Goal: Check status: Check status

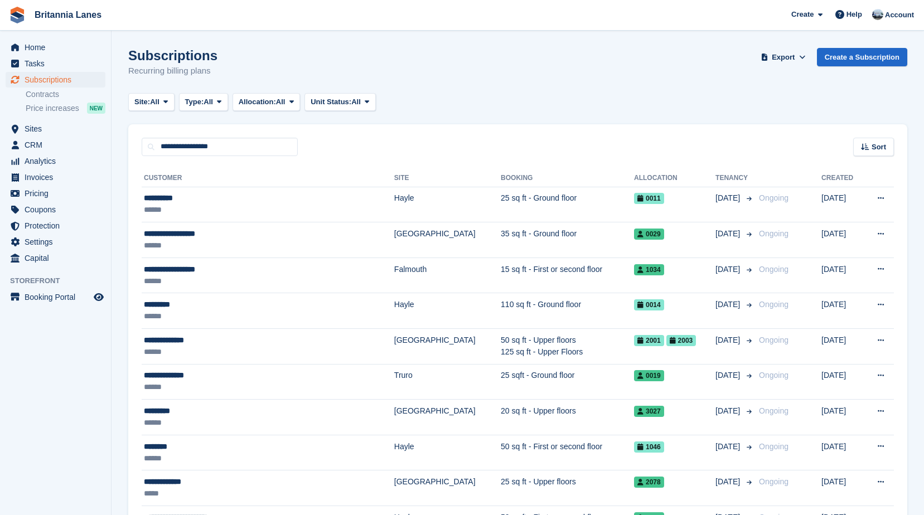
type input "**********"
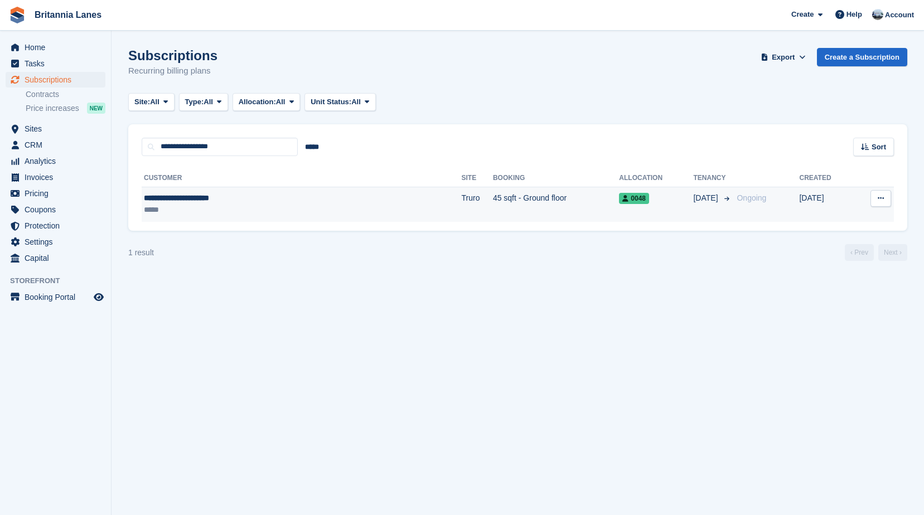
click at [225, 203] on div "**********" at bounding box center [236, 198] width 185 height 12
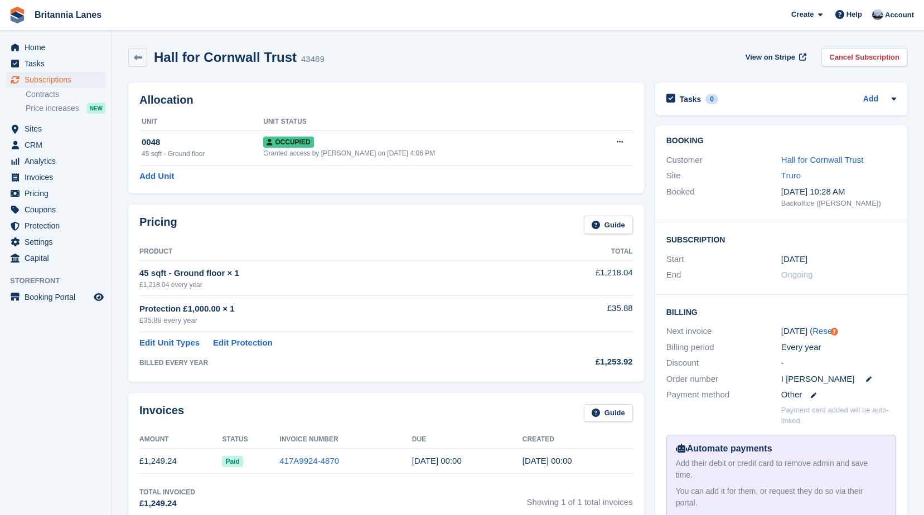
scroll to position [264, 0]
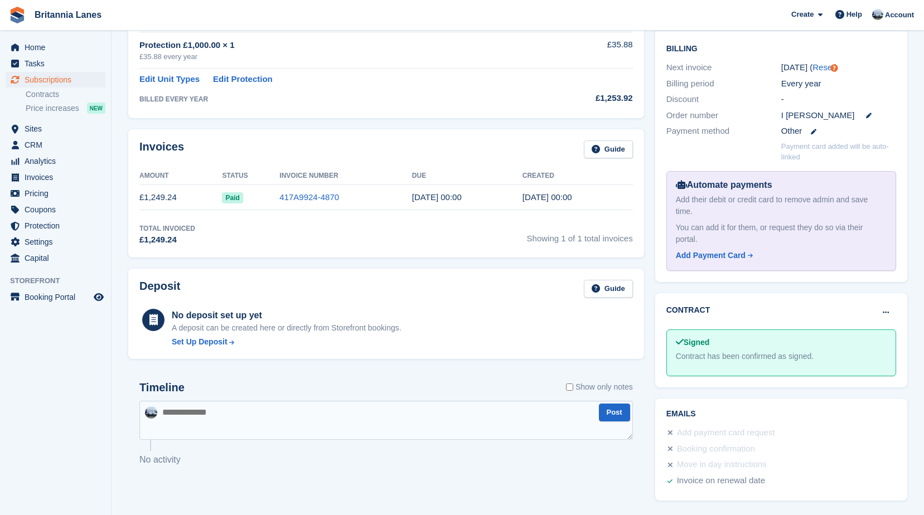
drag, startPoint x: 573, startPoint y: 200, endPoint x: 420, endPoint y: 187, distance: 153.3
click at [420, 187] on tr "£1,249.24 Paid 417A9924-4870 [DATE] 00:00 [DATE] 00:00" at bounding box center [386, 197] width 494 height 25
drag, startPoint x: 420, startPoint y: 187, endPoint x: 388, endPoint y: 136, distance: 60.2
click at [388, 136] on div "Invoices Guide Amount Status Invoice Number Due Created £1,249.24 Paid 417A9924…" at bounding box center [386, 193] width 516 height 128
click at [407, 127] on div "Invoices Guide Amount Status Invoice Number Due Created £1,249.24 Paid 417A9924…" at bounding box center [386, 193] width 527 height 139
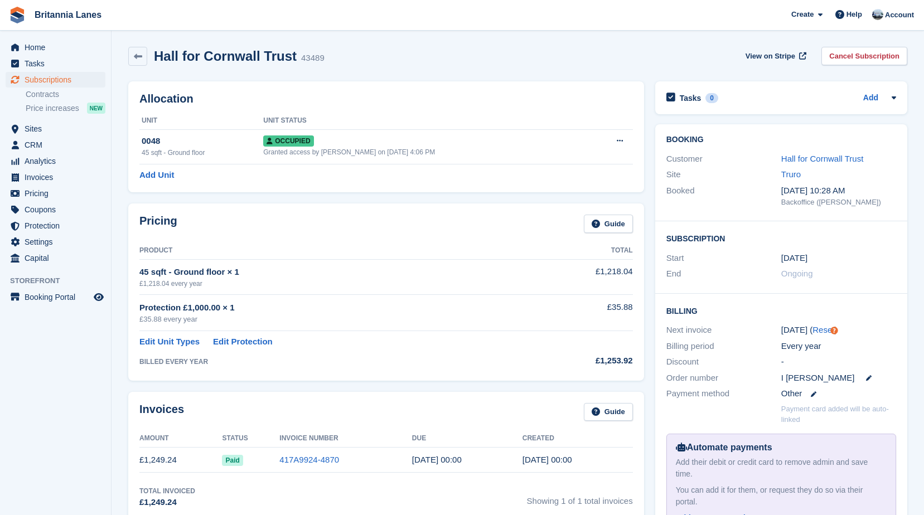
scroll to position [0, 0]
click at [48, 46] on span "Home" at bounding box center [58, 48] width 67 height 16
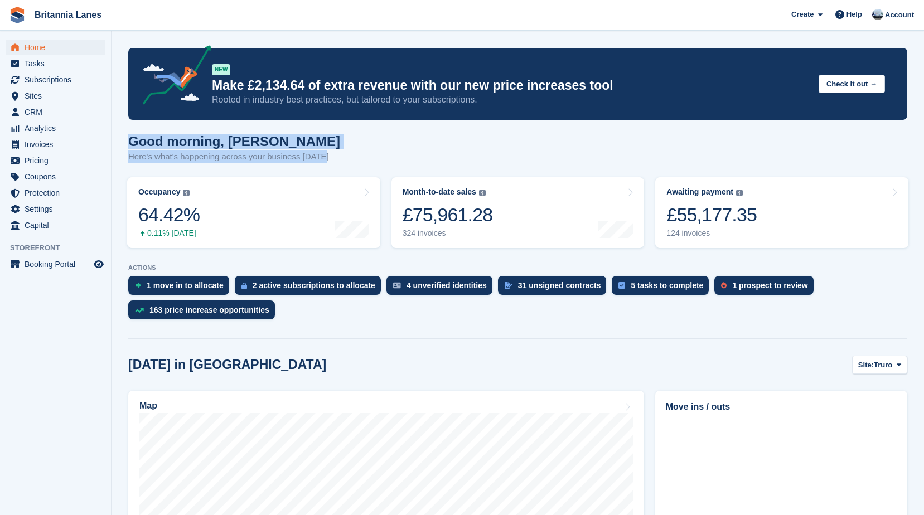
drag, startPoint x: 321, startPoint y: 161, endPoint x: 132, endPoint y: 149, distance: 189.4
click at [132, 149] on div "Good morning, John Here's what's happening across your business today" at bounding box center [517, 155] width 779 height 43
drag, startPoint x: 132, startPoint y: 149, endPoint x: 274, endPoint y: 139, distance: 142.0
click at [274, 139] on h1 "Good morning, John" at bounding box center [234, 141] width 212 height 15
